Goal: Task Accomplishment & Management: Use online tool/utility

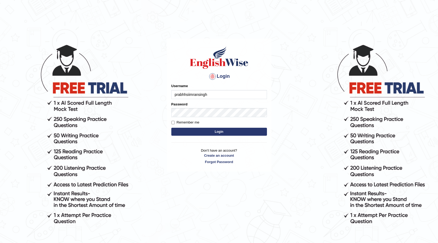
type input "prabhhsiimransingh"
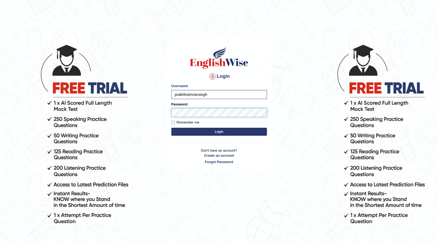
click at [171, 128] on button "Login" at bounding box center [219, 132] width 96 height 8
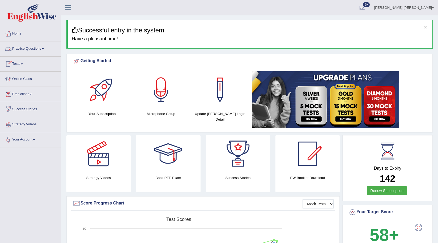
click at [20, 63] on link "Tests" at bounding box center [30, 63] width 61 height 13
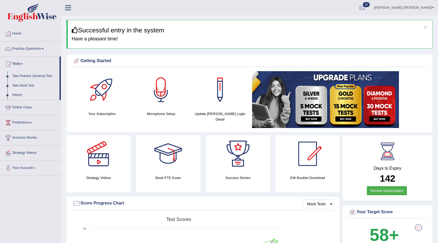
click at [20, 93] on link "History" at bounding box center [35, 95] width 50 height 10
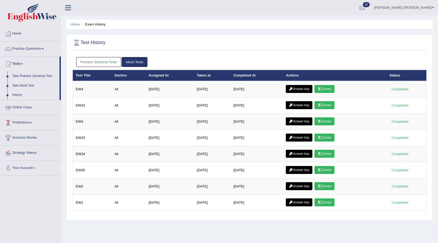
click at [86, 59] on link "Practice Sectional Tests" at bounding box center [98, 62] width 45 height 10
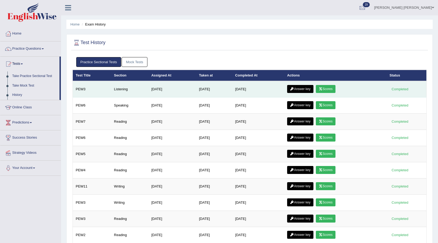
click at [329, 87] on link "Scores" at bounding box center [326, 89] width 20 height 8
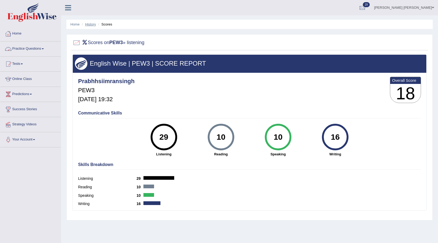
click at [87, 25] on link "History" at bounding box center [90, 24] width 11 height 4
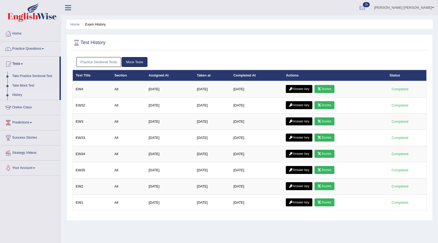
click at [86, 62] on link "Practice Sectional Tests" at bounding box center [98, 62] width 45 height 10
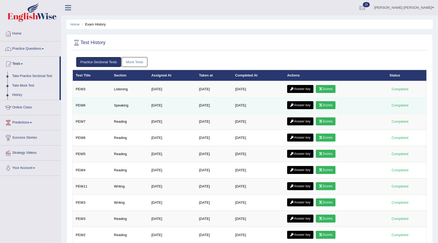
click at [302, 104] on link "Answer key" at bounding box center [300, 105] width 26 height 8
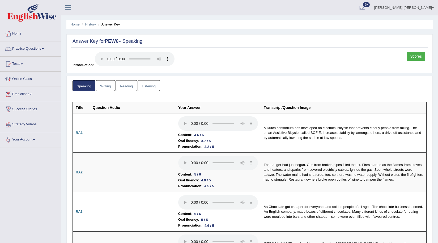
click at [418, 61] on div "Scores" at bounding box center [417, 57] width 20 height 10
click at [417, 59] on link "Scores" at bounding box center [416, 56] width 19 height 9
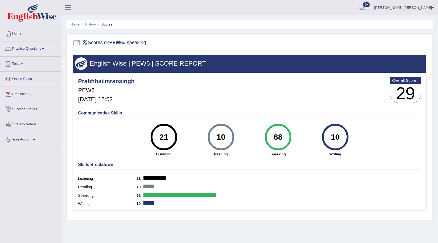
click at [89, 25] on link "History" at bounding box center [90, 24] width 11 height 4
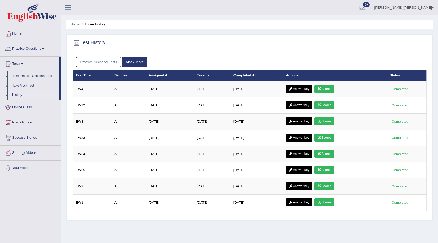
click at [99, 66] on link "Practice Sectional Tests" at bounding box center [98, 62] width 45 height 10
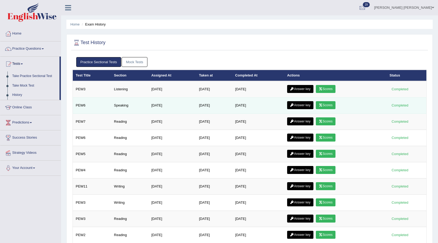
click at [334, 104] on link "Scores" at bounding box center [326, 105] width 20 height 8
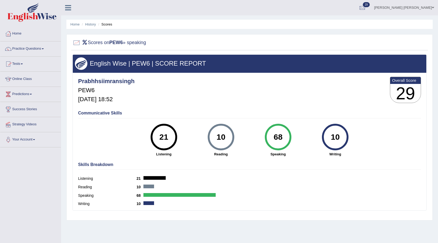
click at [19, 64] on link "Tests" at bounding box center [30, 63] width 61 height 13
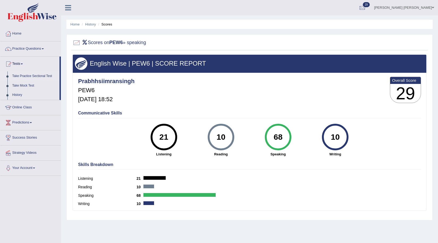
click at [27, 75] on link "Take Practice Sectional Test" at bounding box center [35, 76] width 50 height 10
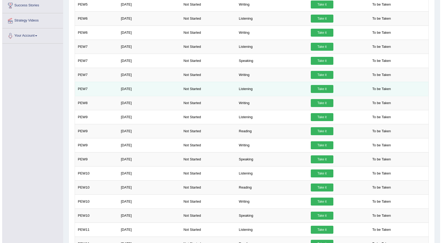
scroll to position [133, 0]
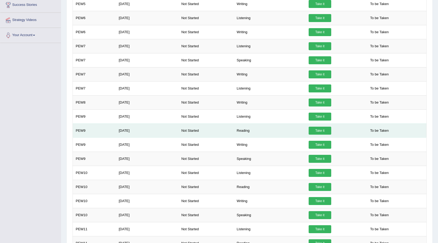
click at [322, 130] on link "Take it" at bounding box center [320, 131] width 23 height 8
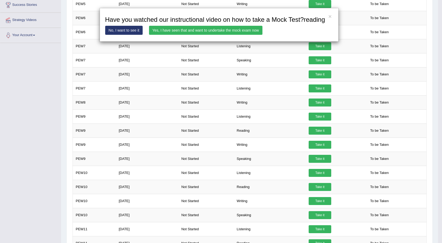
click at [244, 30] on link "Yes, I have seen that and want to undertake the mock exam now" at bounding box center [205, 30] width 113 height 9
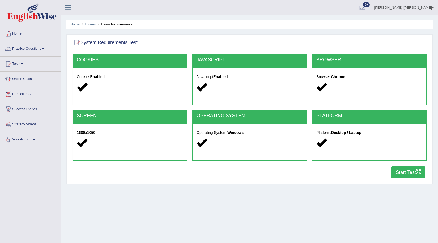
click at [409, 174] on button "Start Test" at bounding box center [408, 172] width 34 height 12
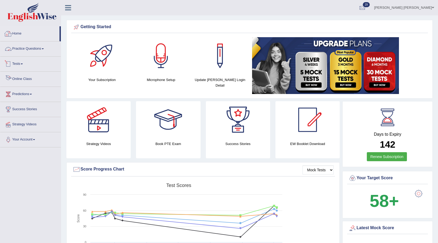
click at [18, 62] on link "Tests" at bounding box center [30, 63] width 61 height 13
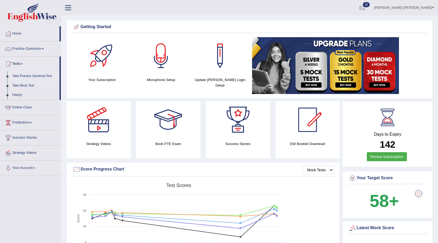
click at [34, 75] on link "Take Practice Sectional Test" at bounding box center [35, 76] width 50 height 10
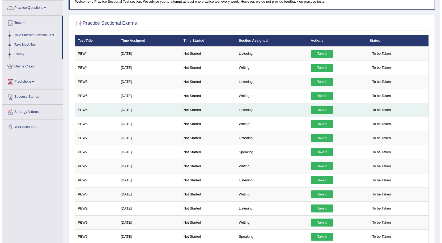
scroll to position [53, 0]
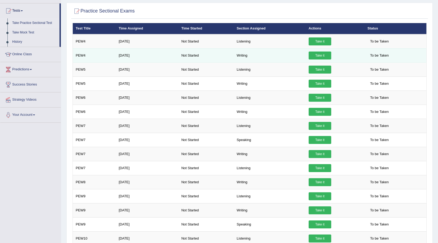
click at [319, 56] on link "Take it" at bounding box center [320, 56] width 23 height 8
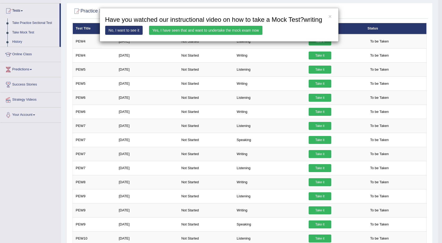
click at [227, 31] on link "Yes, I have seen that and want to undertake the mock exam now" at bounding box center [205, 30] width 113 height 9
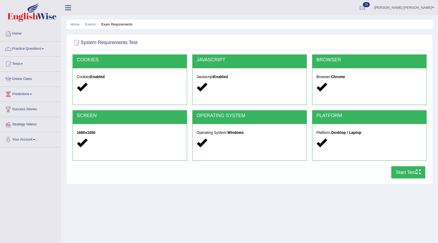
drag, startPoint x: 413, startPoint y: 174, endPoint x: 413, endPoint y: 178, distance: 3.2
click at [413, 178] on button "Start Test" at bounding box center [408, 172] width 34 height 12
